Goal: Task Accomplishment & Management: Use online tool/utility

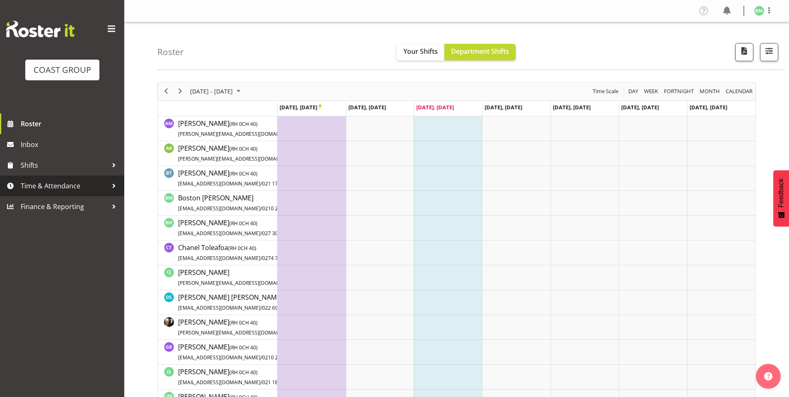
click at [61, 187] on span "Time & Attendance" at bounding box center [64, 186] width 87 height 12
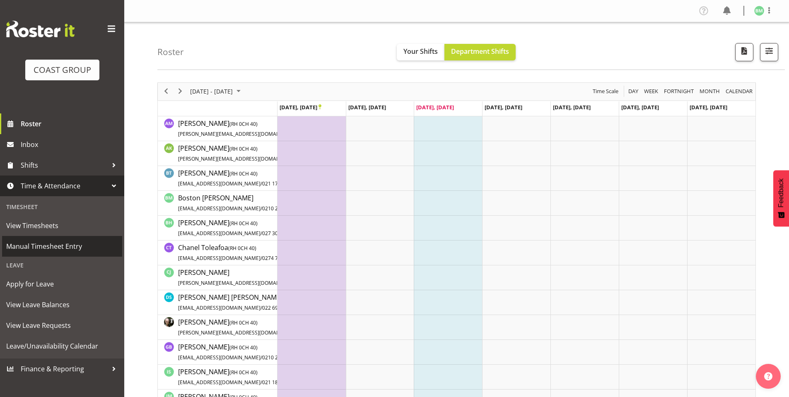
click at [44, 243] on span "Manual Timesheet Entry" at bounding box center [62, 246] width 112 height 12
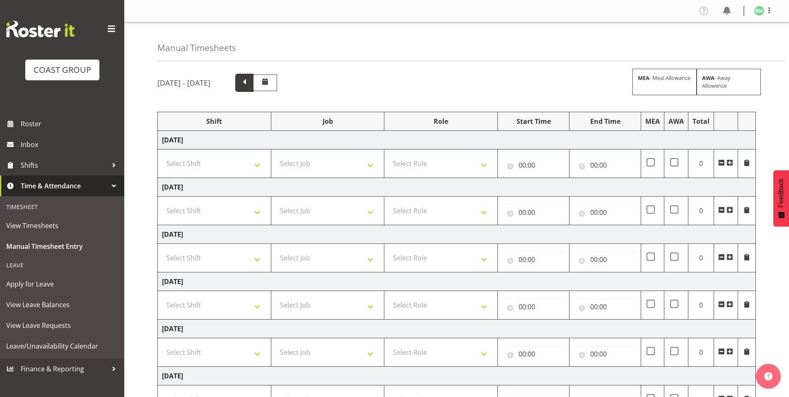
click at [250, 81] on span at bounding box center [244, 82] width 11 height 11
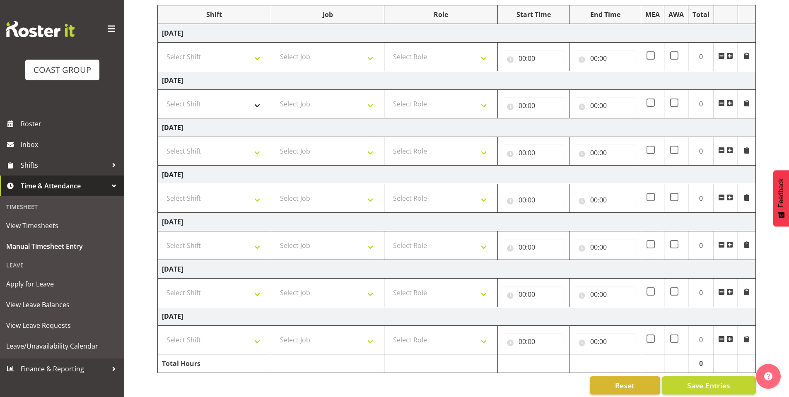
scroll to position [117, 0]
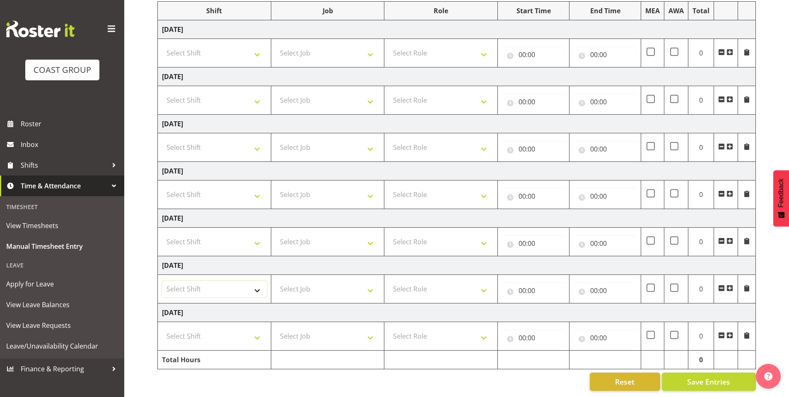
click at [207, 281] on select "Select Shift AKL SIGN ADMIN1 (LEAVE ALONE, DONT MAKE INACTIVE) DW ACCOUNT MANAG…" at bounding box center [214, 289] width 105 height 17
select select "6781"
click at [162, 281] on select "Select Shift AKL SIGN ADMIN1 (LEAVE ALONE, DONT MAKE INACTIVE) DW ACCOUNT MANAG…" at bounding box center [214, 289] width 105 height 17
click at [317, 288] on select "Select Job 1 Carlton Events 1 Carlton Hamilton 1 Carlton Wellington 1 EHS WAREH…" at bounding box center [328, 289] width 105 height 17
select select "9465"
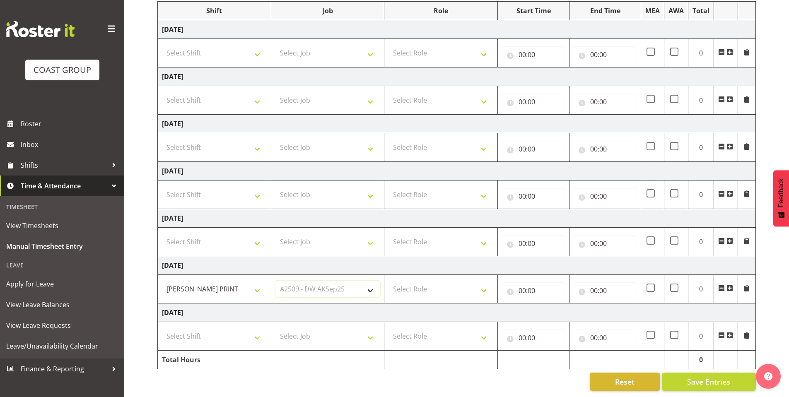
click at [276, 281] on select "Select Job 1 Carlton Events 1 Carlton Hamilton 1 Carlton Wellington 1 EHS WAREH…" at bounding box center [328, 289] width 105 height 17
click at [394, 282] on select "Select Role SIGN SHOP" at bounding box center [441, 289] width 105 height 17
select select "541"
click at [389, 281] on select "Select Role SIGN SHOP" at bounding box center [441, 289] width 105 height 17
click at [502, 285] on input "00:00" at bounding box center [533, 291] width 63 height 17
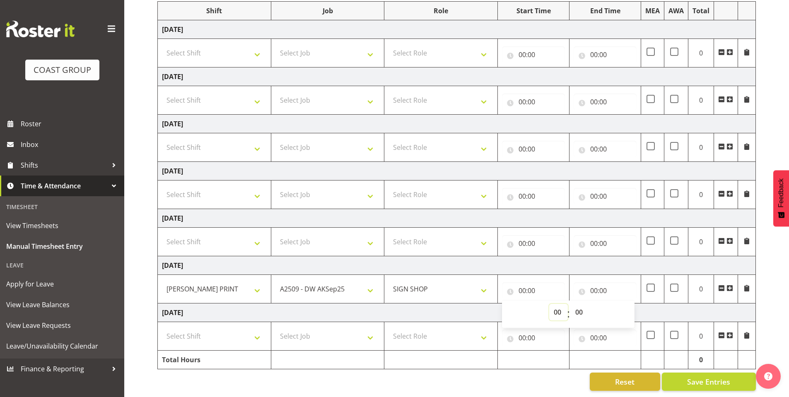
click at [564, 310] on select "00 01 02 03 04 05 06 07 08 09 10 11 12 13 14 15 16 17 18 19 20 21 22 23" at bounding box center [558, 312] width 19 height 17
select select "7"
click at [549, 304] on select "00 01 02 03 04 05 06 07 08 09 10 11 12 13 14 15 16 17 18 19 20 21 22 23" at bounding box center [558, 312] width 19 height 17
type input "07:00"
click at [585, 283] on input "00:00" at bounding box center [605, 291] width 63 height 17
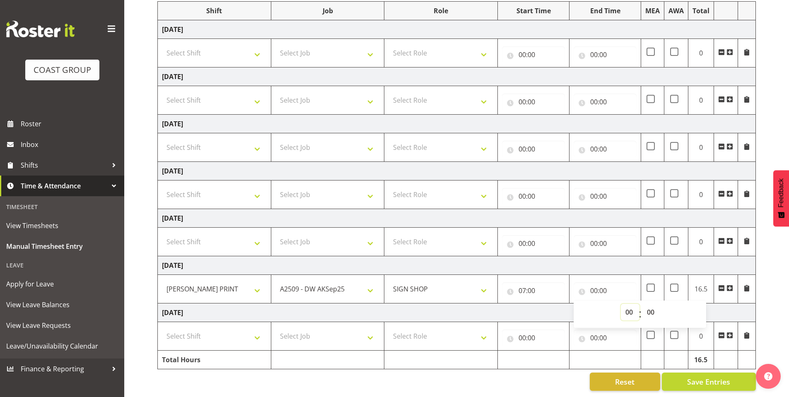
click at [634, 305] on select "00 01 02 03 04 05 06 07 08 09 10 11 12 13 14 15 16 17 18 19 20 21 22 23" at bounding box center [630, 312] width 19 height 17
select select "14"
click at [621, 304] on select "00 01 02 03 04 05 06 07 08 09 10 11 12 13 14 15 16 17 18 19 20 21 22 23" at bounding box center [630, 312] width 19 height 17
type input "14:00"
click at [646, 304] on select "00 01 02 03 04 05 06 07 08 09 10 11 12 13 14 15 16 17 18 19 20 21 22 23 24 25 2…" at bounding box center [652, 312] width 19 height 17
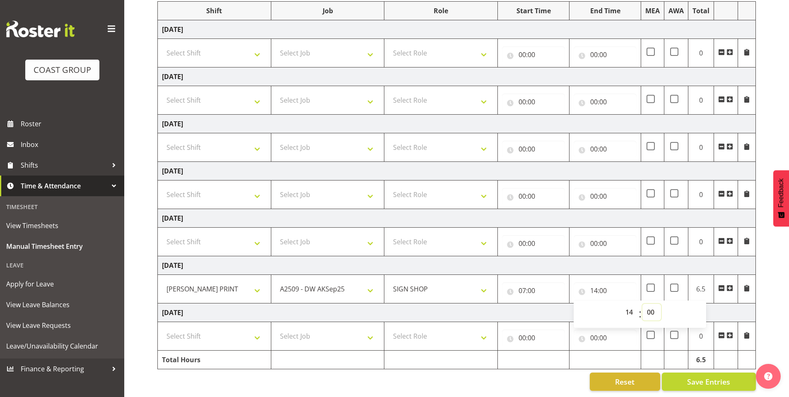
select select "30"
click at [643, 304] on select "00 01 02 03 04 05 06 07 08 09 10 11 12 13 14 15 16 17 18 19 20 21 22 23 24 25 2…" at bounding box center [652, 312] width 19 height 17
type input "14:30"
click at [215, 328] on select "Select Shift AKL SIGN ADMIN1 (LEAVE ALONE, DONT MAKE INACTIVE) DW ACCOUNT MANAG…" at bounding box center [214, 336] width 105 height 17
select select "6781"
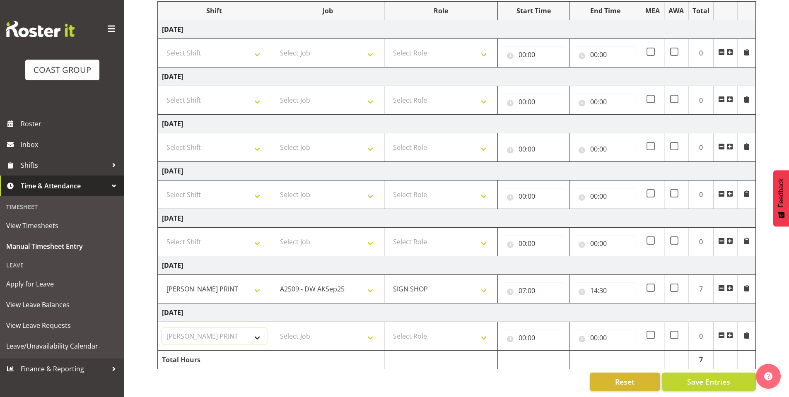
click at [162, 328] on select "Select Shift AKL SIGN ADMIN1 (LEAVE ALONE, DONT MAKE INACTIVE) DW ACCOUNT MANAG…" at bounding box center [214, 336] width 105 height 17
click at [279, 328] on select "Select Job 1 Carlton Events 1 Carlton Hamilton 1 Carlton Wellington 1 EHS WAREH…" at bounding box center [328, 336] width 105 height 17
select select "9465"
click at [276, 328] on select "Select Job 1 Carlton Events 1 Carlton Hamilton 1 Carlton Wellington 1 EHS WAREH…" at bounding box center [328, 336] width 105 height 17
click at [409, 333] on select "Select Role SIGN SHOP" at bounding box center [441, 336] width 105 height 17
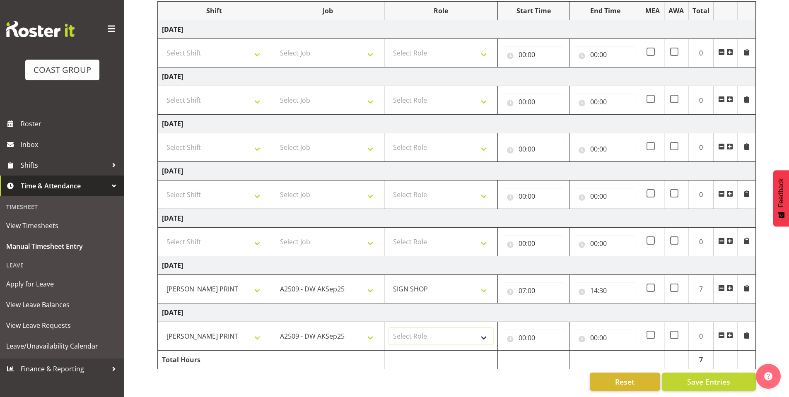
select select "541"
click at [389, 328] on select "Select Role SIGN SHOP" at bounding box center [441, 336] width 105 height 17
click at [513, 331] on input "00:00" at bounding box center [533, 338] width 63 height 17
click at [554, 351] on select "00 01 02 03 04 05 06 07 08 09 10 11 12 13 14 15 16 17 18 19 20 21 22 23" at bounding box center [558, 359] width 19 height 17
select select "7"
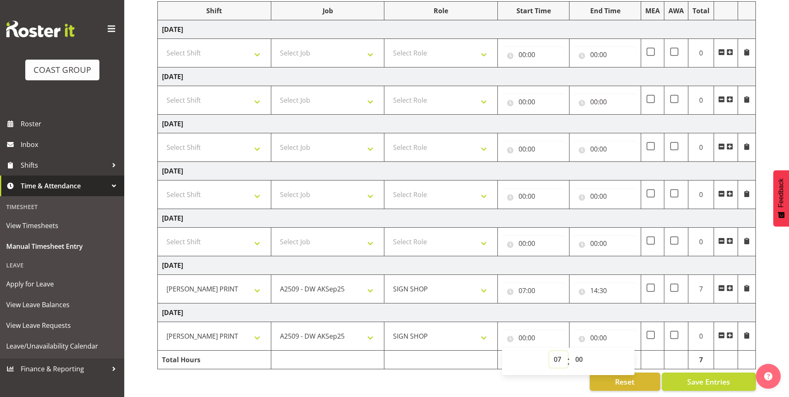
click at [549, 351] on select "00 01 02 03 04 05 06 07 08 09 10 11 12 13 14 15 16 17 18 19 20 21 22 23" at bounding box center [558, 359] width 19 height 17
type input "07:00"
click at [581, 330] on input "00:00" at bounding box center [605, 338] width 63 height 17
click at [627, 357] on select "00 01 02 03 04 05 06 07 08 09 10 11 12 13 14 15 16 17 18 19 20 21 22 23" at bounding box center [630, 359] width 19 height 17
select select "13"
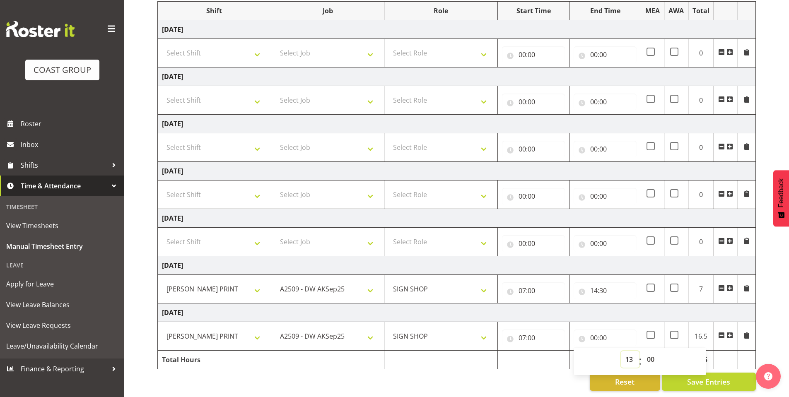
click at [621, 351] on select "00 01 02 03 04 05 06 07 08 09 10 11 12 13 14 15 16 17 18 19 20 21 22 23" at bounding box center [630, 359] width 19 height 17
type input "13:00"
click at [651, 357] on select "00 01 02 03 04 05 06 07 08 09 10 11 12 13 14 15 16 17 18 19 20 21 22 23 24 25 2…" at bounding box center [652, 359] width 19 height 17
select select "30"
click at [643, 351] on select "00 01 02 03 04 05 06 07 08 09 10 11 12 13 14 15 16 17 18 19 20 21 22 23 24 25 2…" at bounding box center [652, 359] width 19 height 17
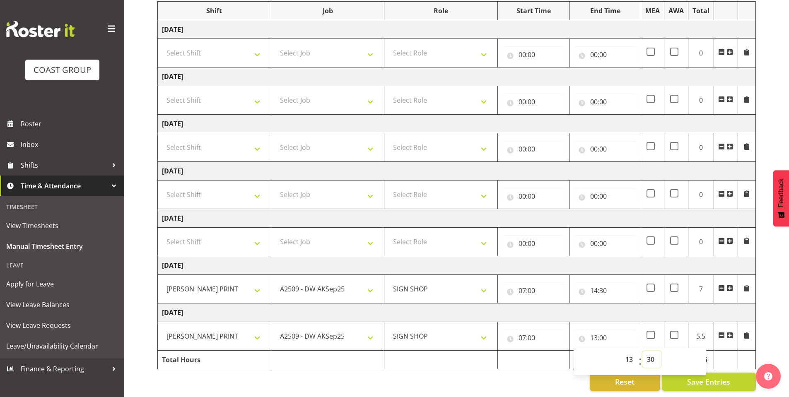
type input "13:30"
click at [550, 382] on div "Reset Save Entries" at bounding box center [456, 382] width 599 height 18
click at [718, 377] on span "Save Entries" at bounding box center [708, 382] width 43 height 11
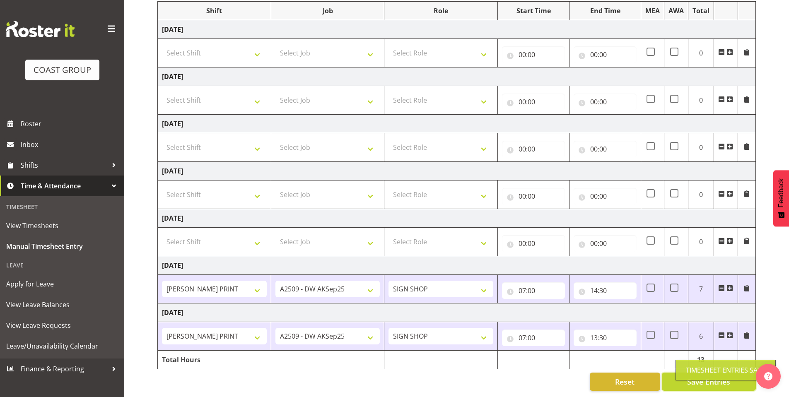
scroll to position [0, 0]
